Goal: Information Seeking & Learning: Learn about a topic

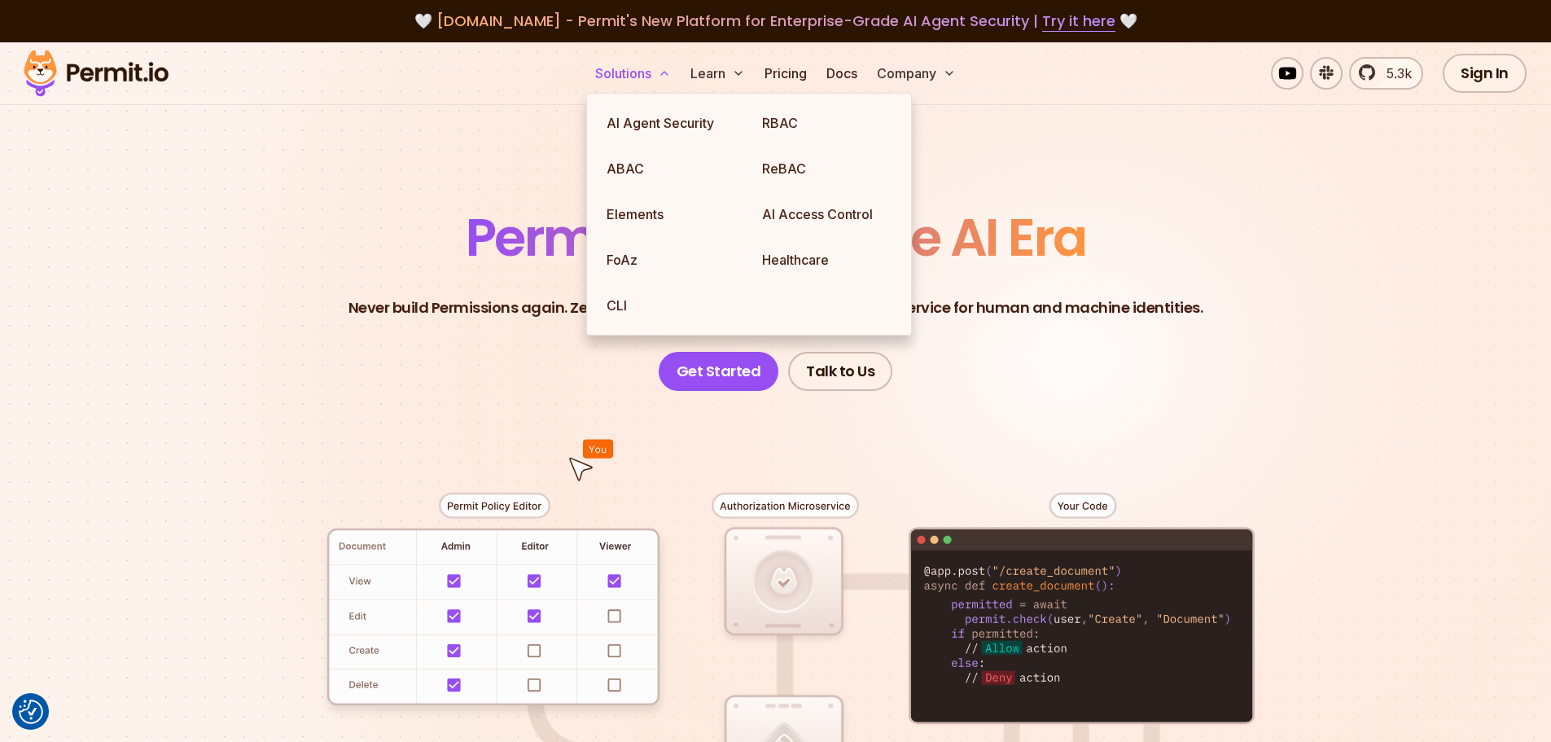
click at [642, 83] on button "Solutions" at bounding box center [633, 73] width 89 height 33
click at [806, 239] on link "Healthcare" at bounding box center [827, 260] width 156 height 46
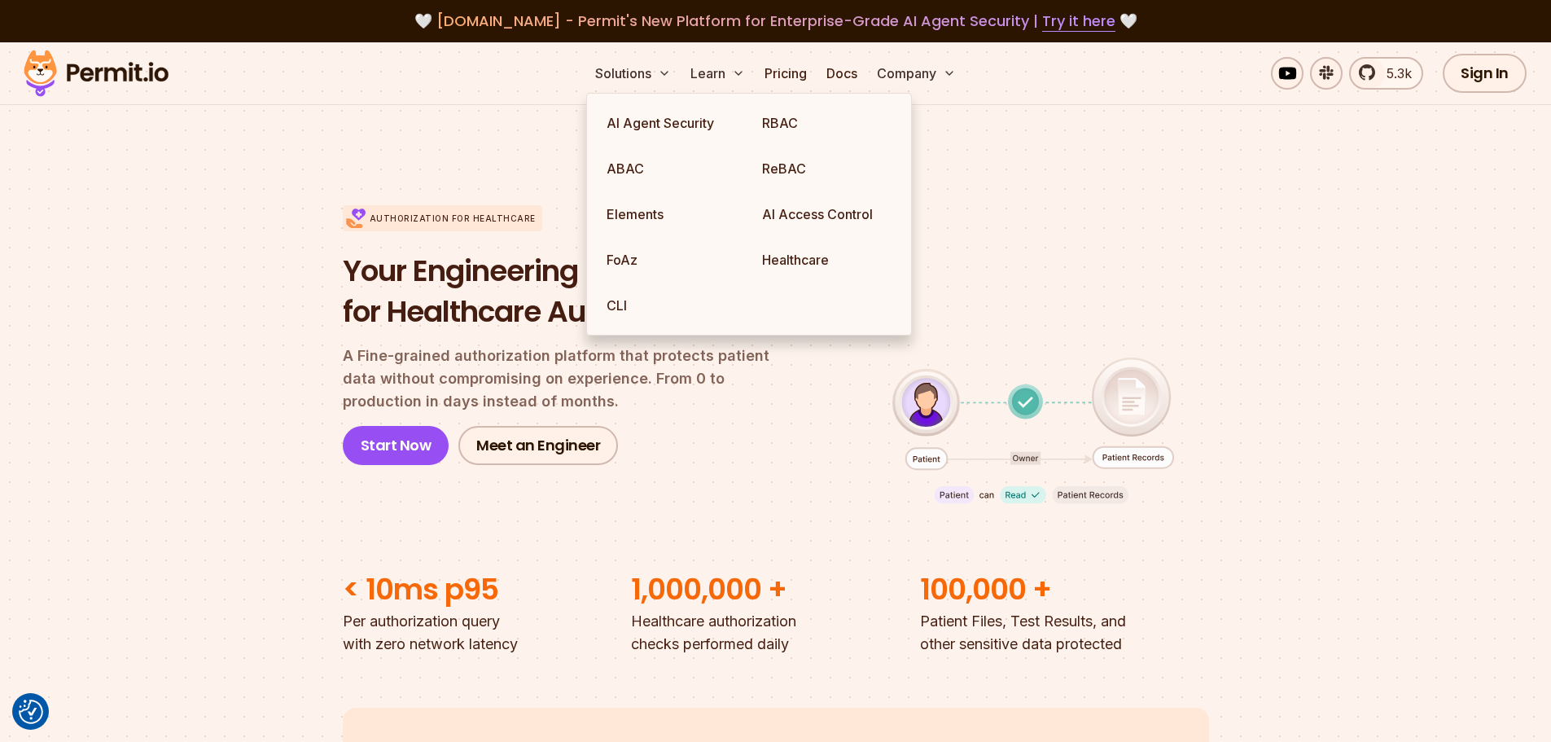
click at [439, 286] on h1 "Your Engineering Partners for Healthcare Authorization" at bounding box center [570, 291] width 454 height 81
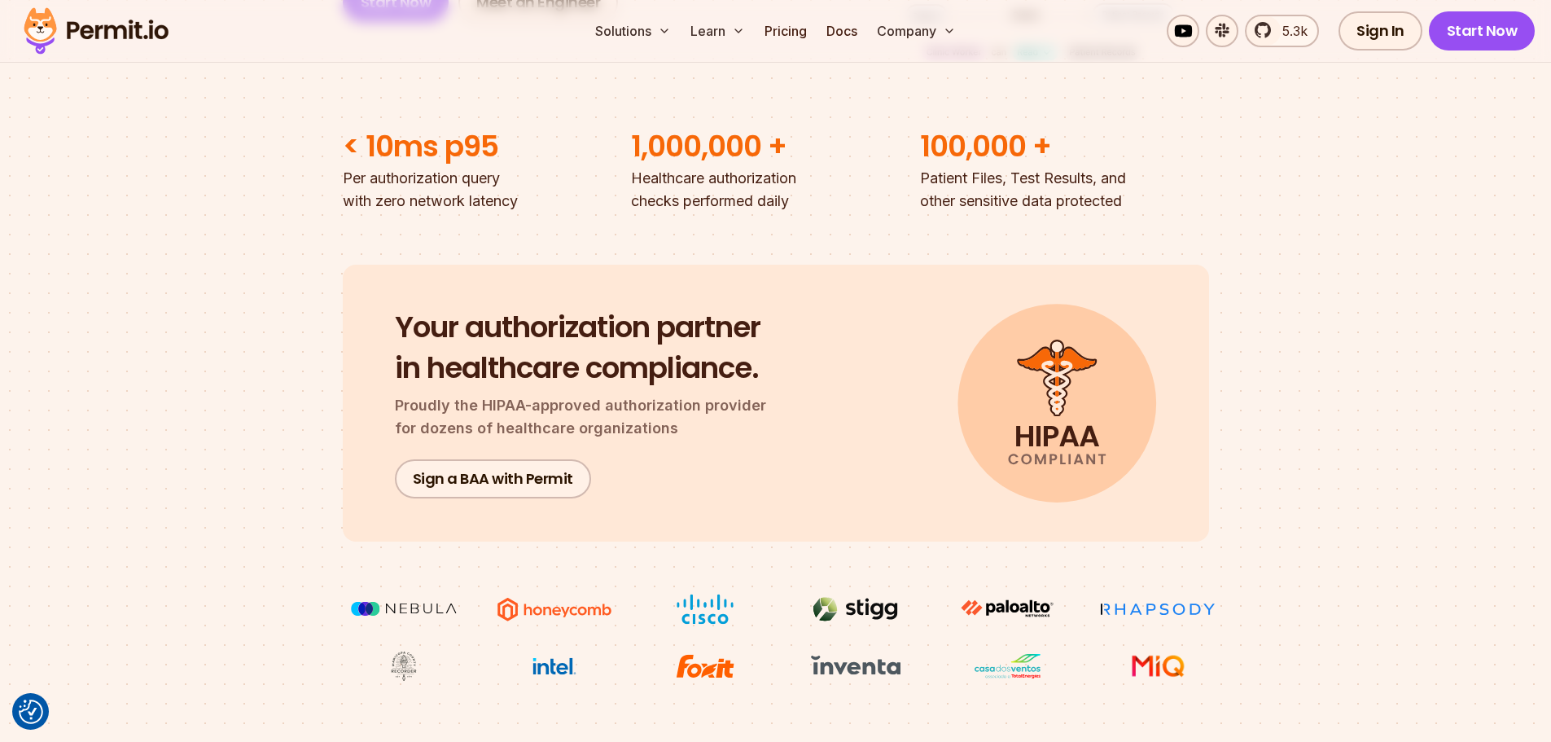
scroll to position [444, 0]
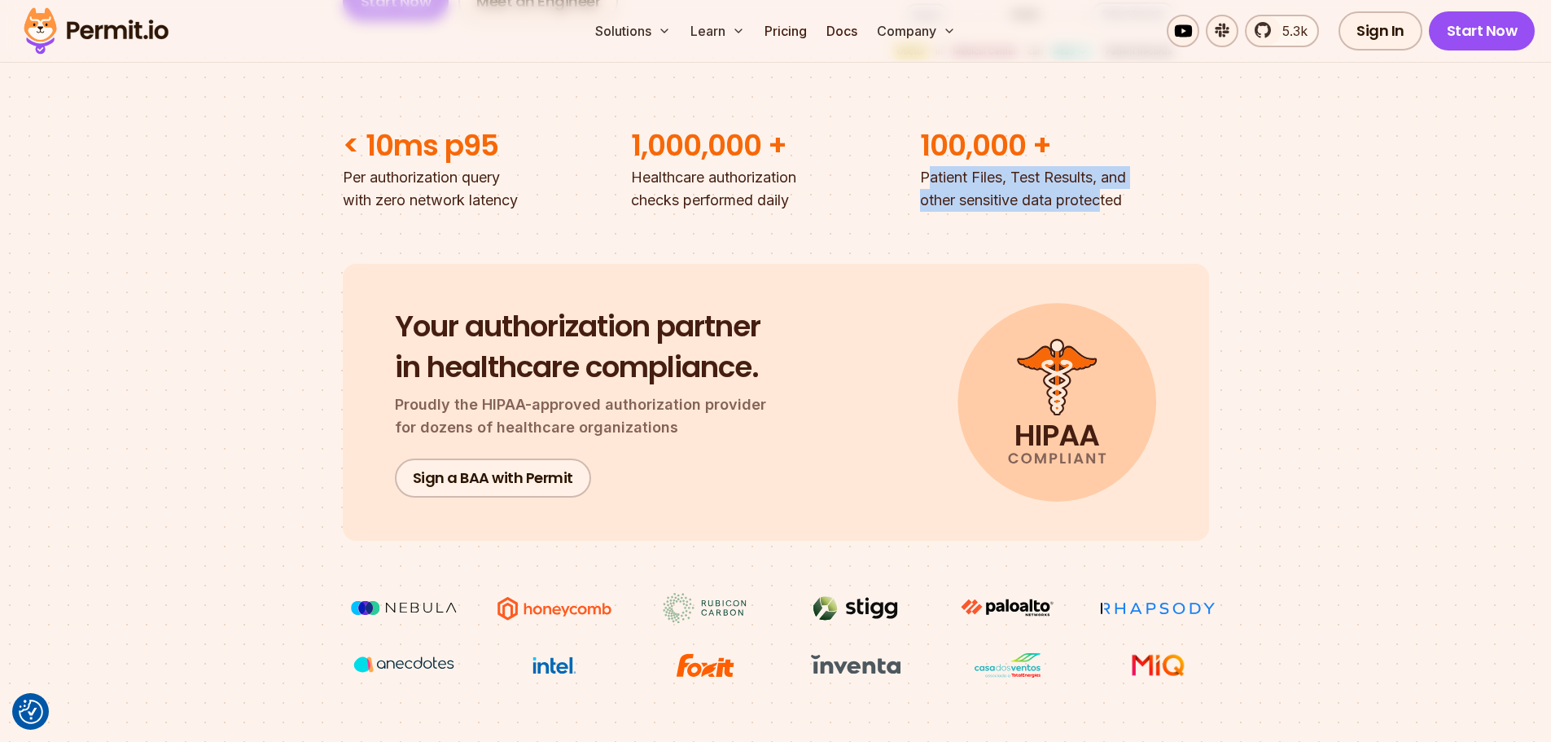
drag, startPoint x: 925, startPoint y: 190, endPoint x: 1106, endPoint y: 229, distance: 185.7
click at [1106, 229] on div "Authorization for Healthcare Your Engineering Partners for Healthcare Authoriza…" at bounding box center [775, 195] width 1551 height 1102
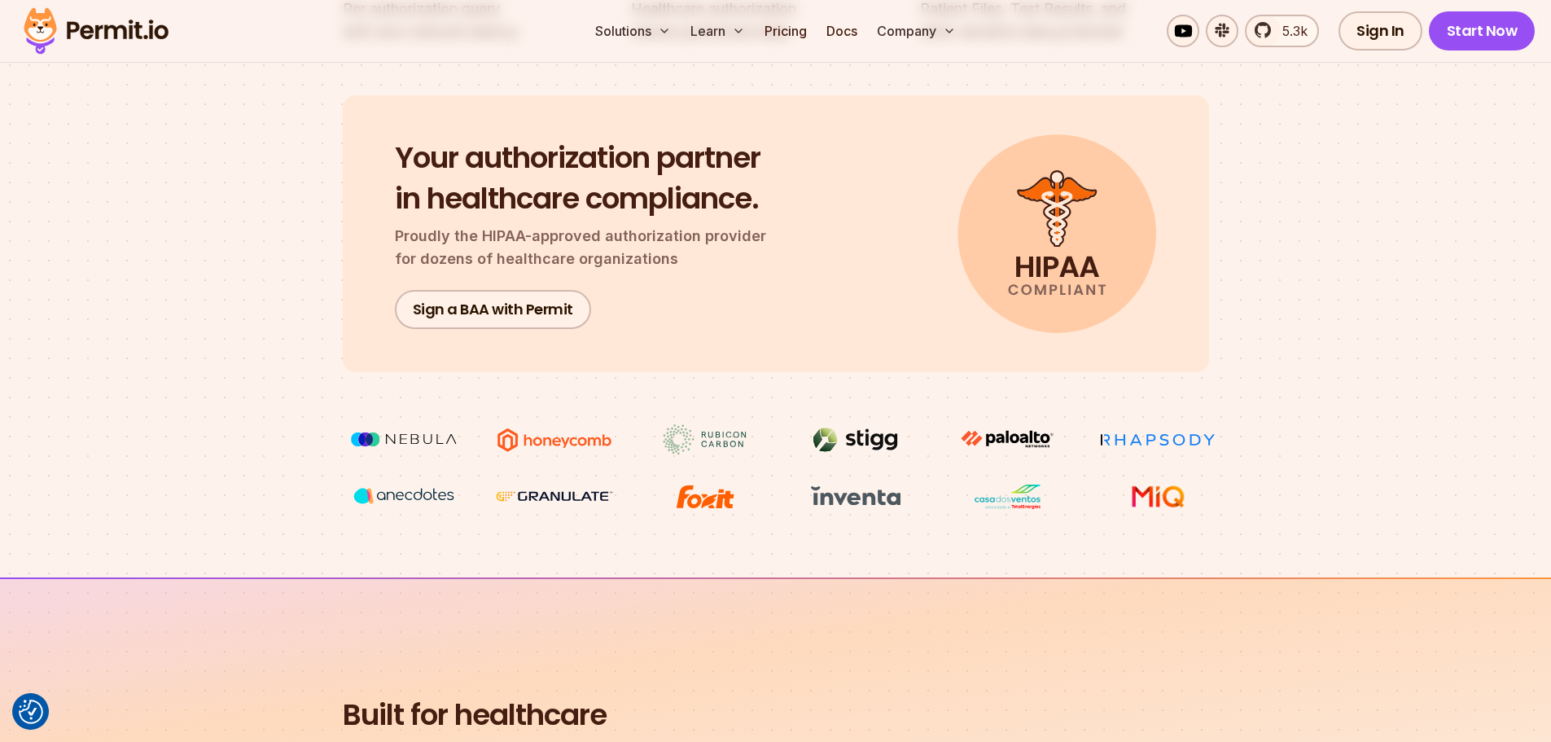
scroll to position [620, 0]
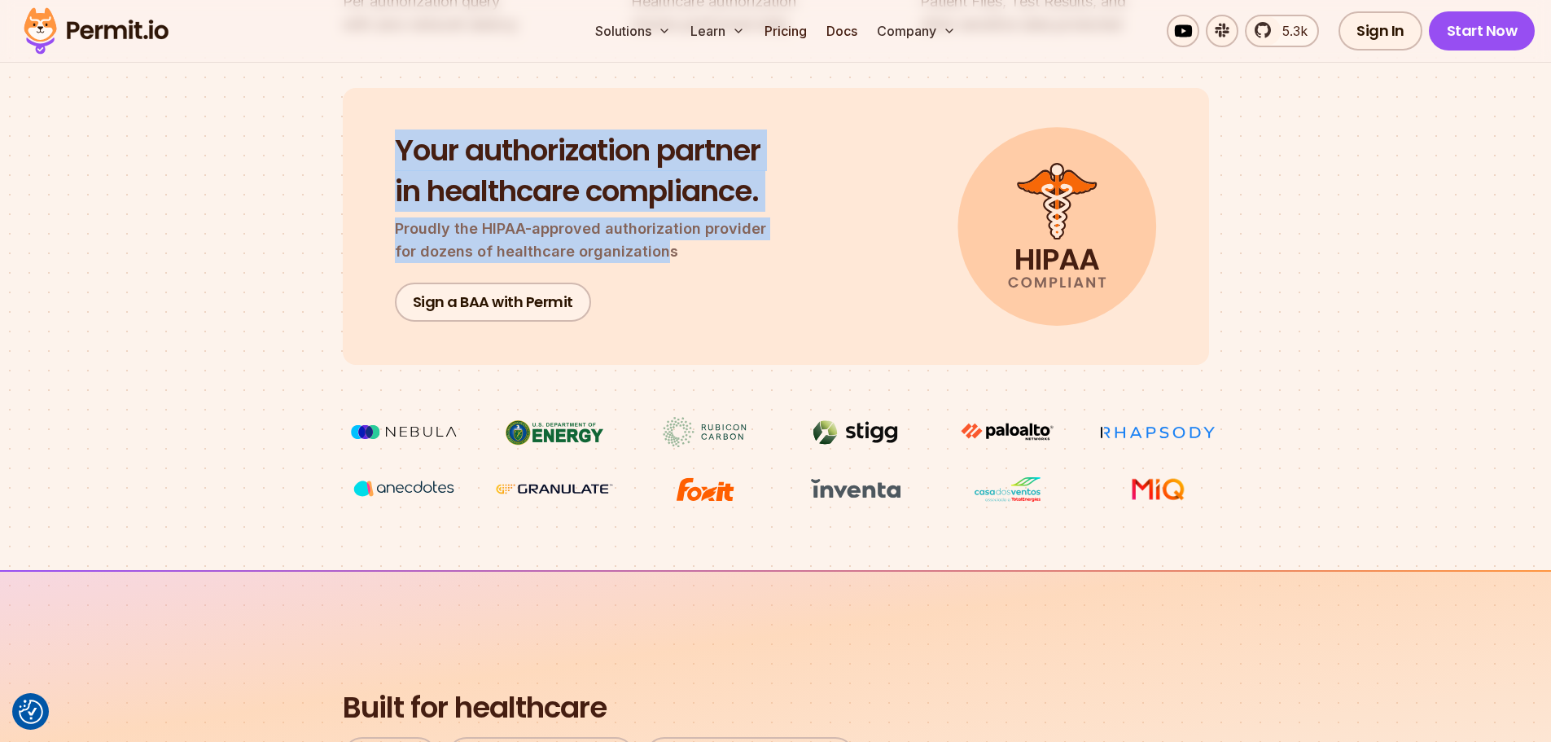
drag, startPoint x: 383, startPoint y: 160, endPoint x: 637, endPoint y: 261, distance: 272.3
click at [637, 261] on div "Your authorization partner in healthcare compliance. Proudly the HIPAA-approved…" at bounding box center [776, 226] width 866 height 277
click at [637, 261] on p "Proudly the HIPAA-approved authorization provider for dozens of healthcare orga…" at bounding box center [590, 240] width 391 height 46
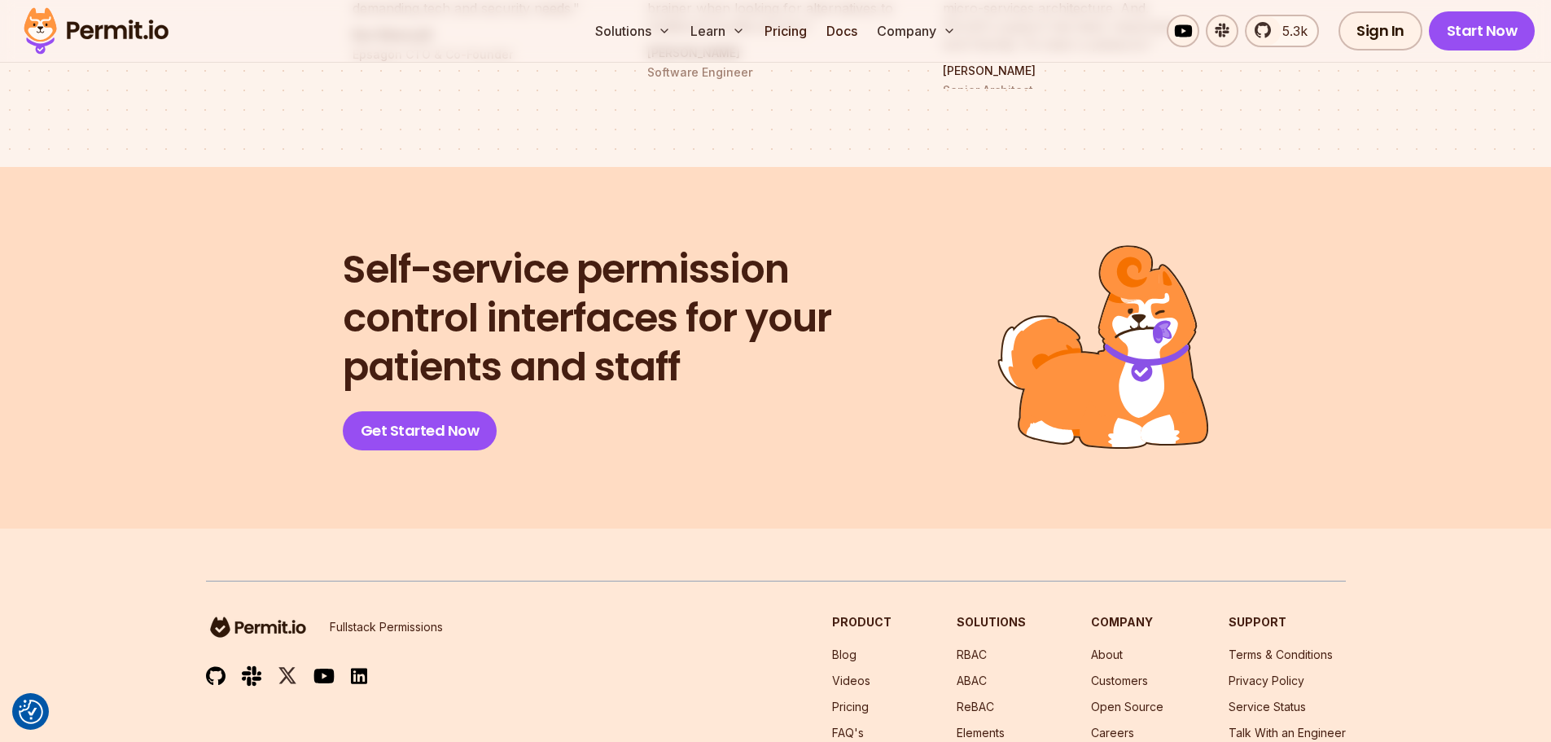
scroll to position [6748, 0]
